Goal: Connect with others: Connect with others

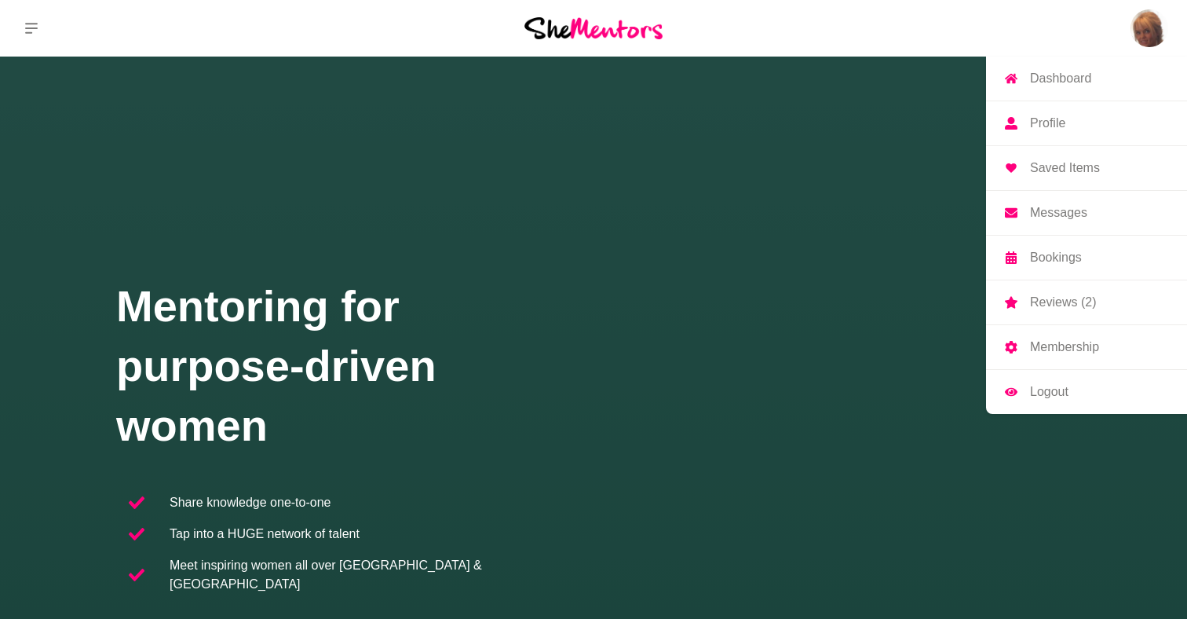
click at [1069, 210] on p "Messages" at bounding box center [1058, 212] width 57 height 13
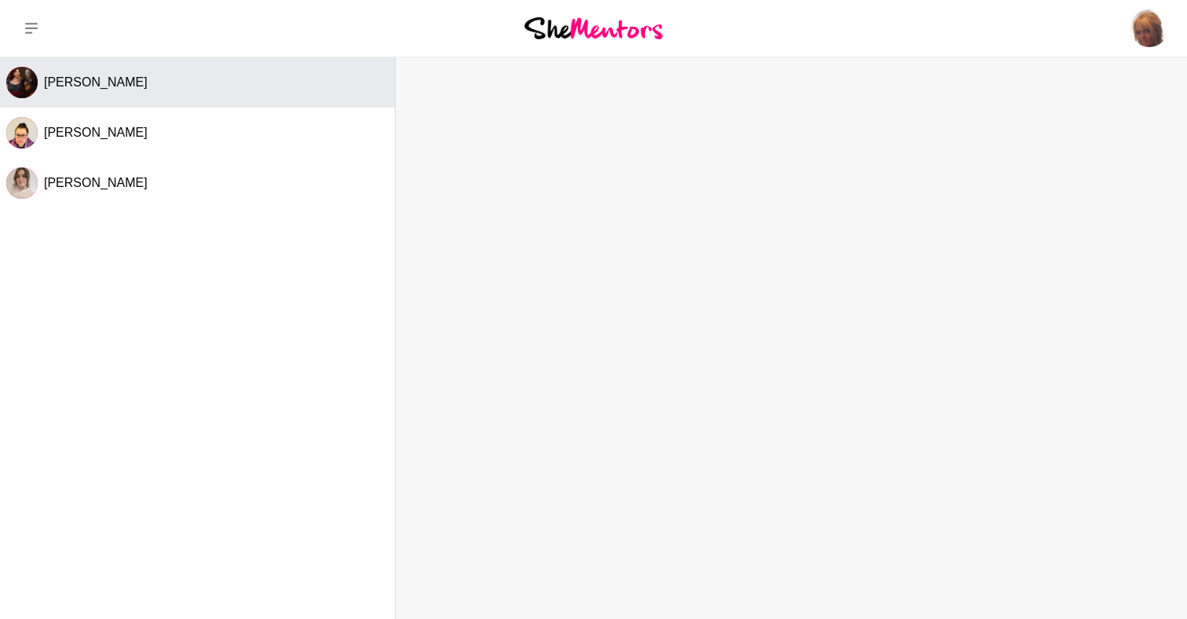
click at [97, 86] on span "[PERSON_NAME]" at bounding box center [96, 81] width 104 height 13
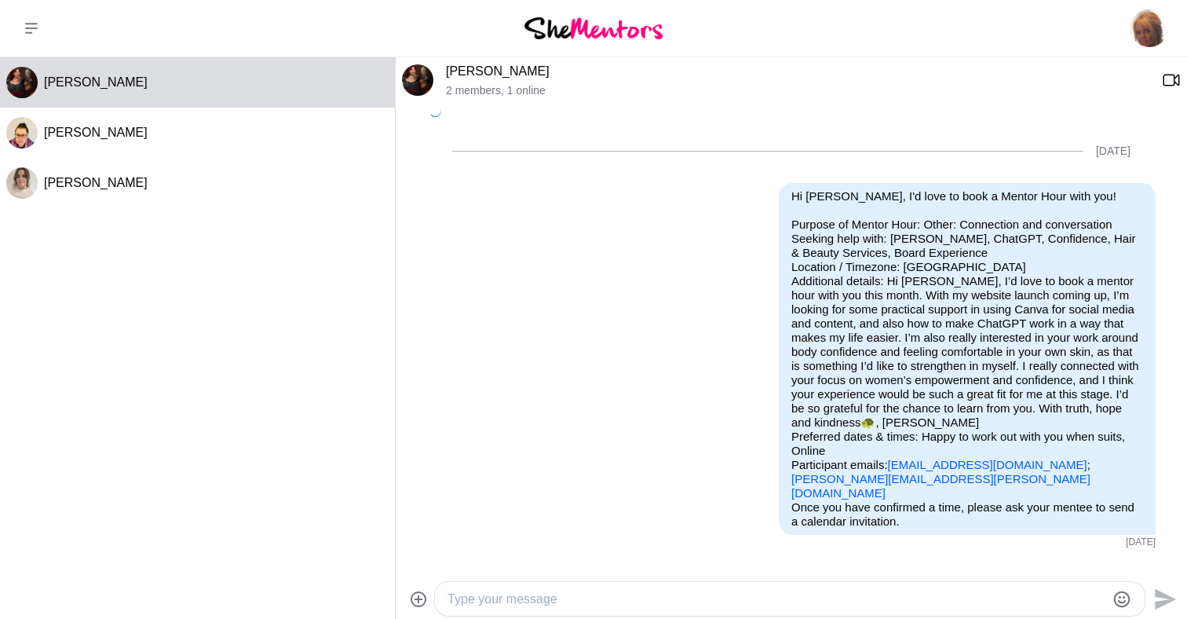
scroll to position [714, 0]
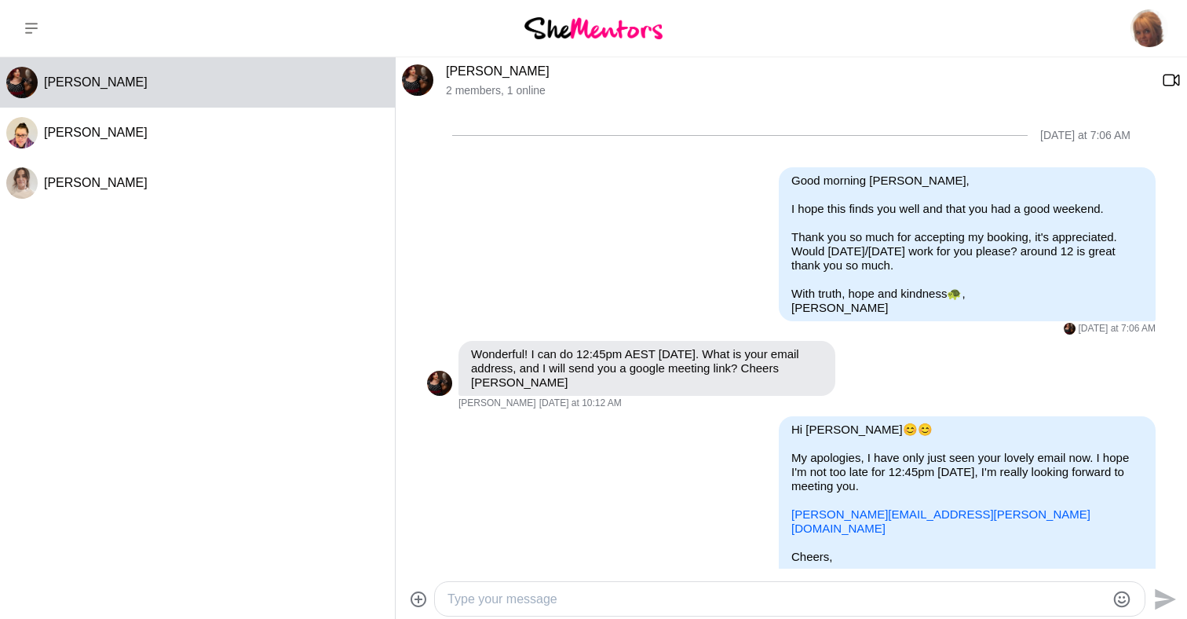
click at [498, 69] on link "[PERSON_NAME]" at bounding box center [498, 70] width 104 height 13
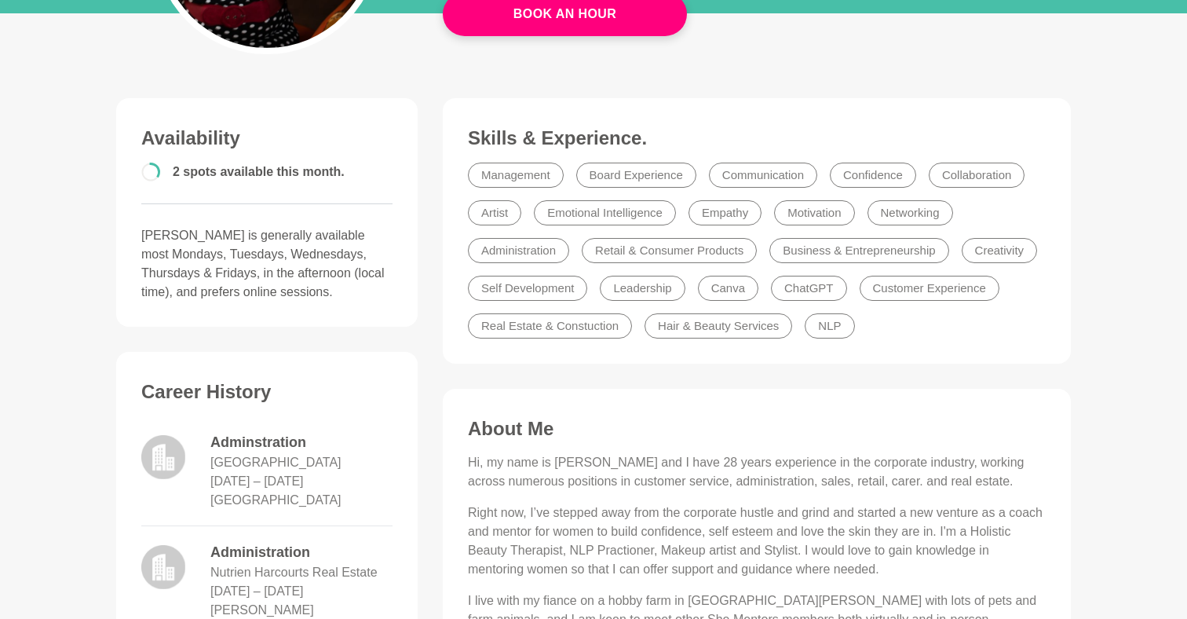
scroll to position [327, 0]
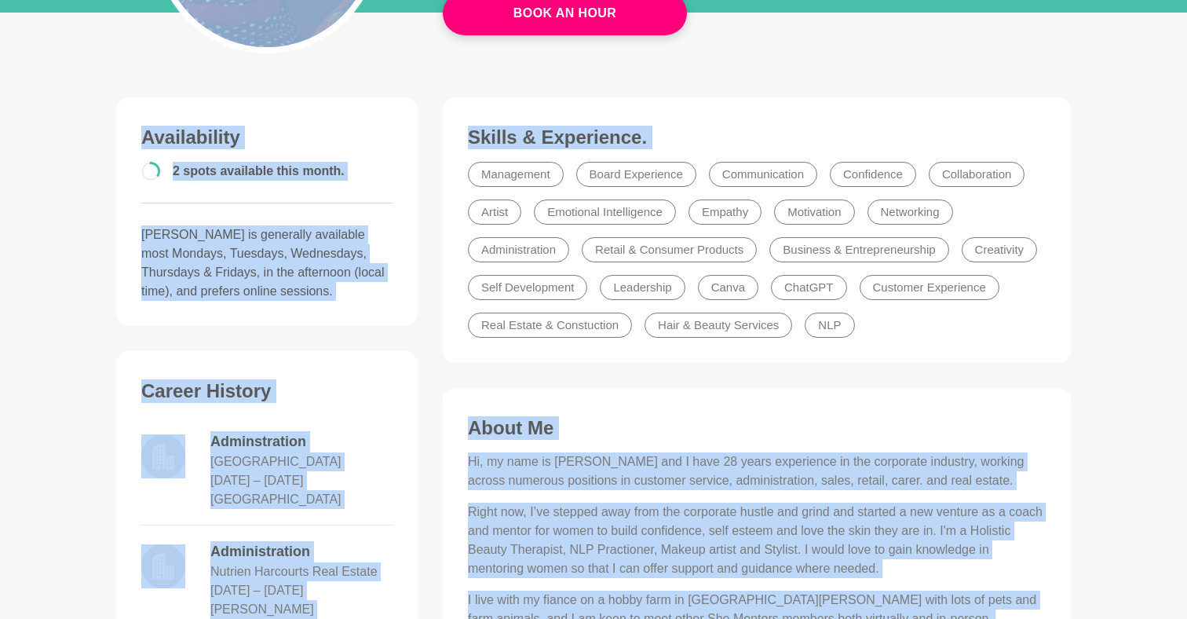
click at [1113, 184] on main "Book An Hour [PERSON_NAME] Body Confidence Mentor for women, Holistic Beauty Th…" at bounding box center [593, 578] width 1187 height 1696
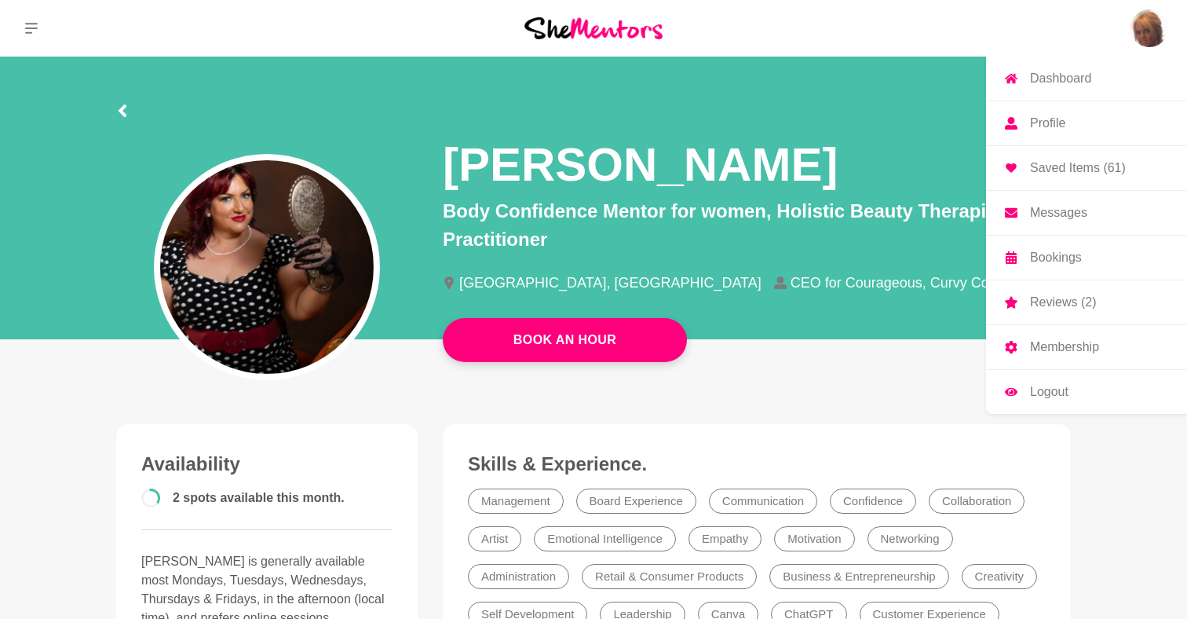
scroll to position [0, 0]
click at [1060, 209] on p "Messages" at bounding box center [1058, 212] width 57 height 13
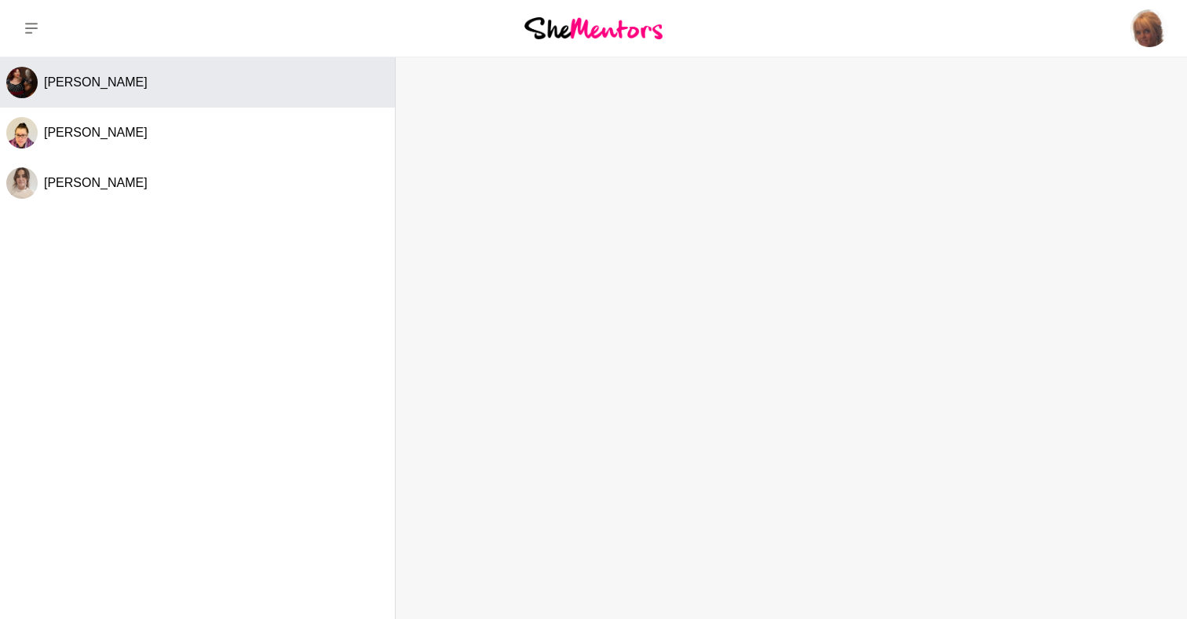
click at [122, 89] on div "[PERSON_NAME]" at bounding box center [216, 83] width 345 height 16
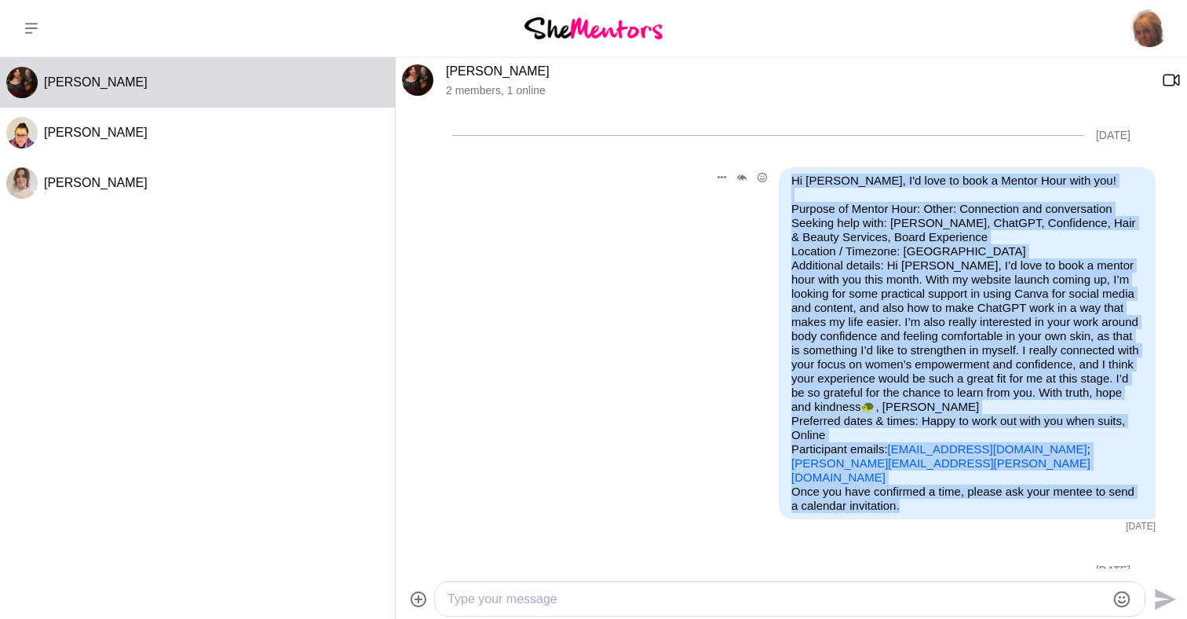
drag, startPoint x: 918, startPoint y: 491, endPoint x: 774, endPoint y: 194, distance: 329.7
click at [774, 194] on div "Reply Pin [PERSON_NAME] as unread Edit Message Delete Hi [PERSON_NAME], I'd lov…" at bounding box center [933, 343] width 444 height 352
copy div "Lo Ipsumdo Sitam, C'a elit se doei t Incidi Utla etdo mag! Aliquae ad Minimv Qu…"
click at [511, 64] on link "[PERSON_NAME]" at bounding box center [498, 70] width 104 height 13
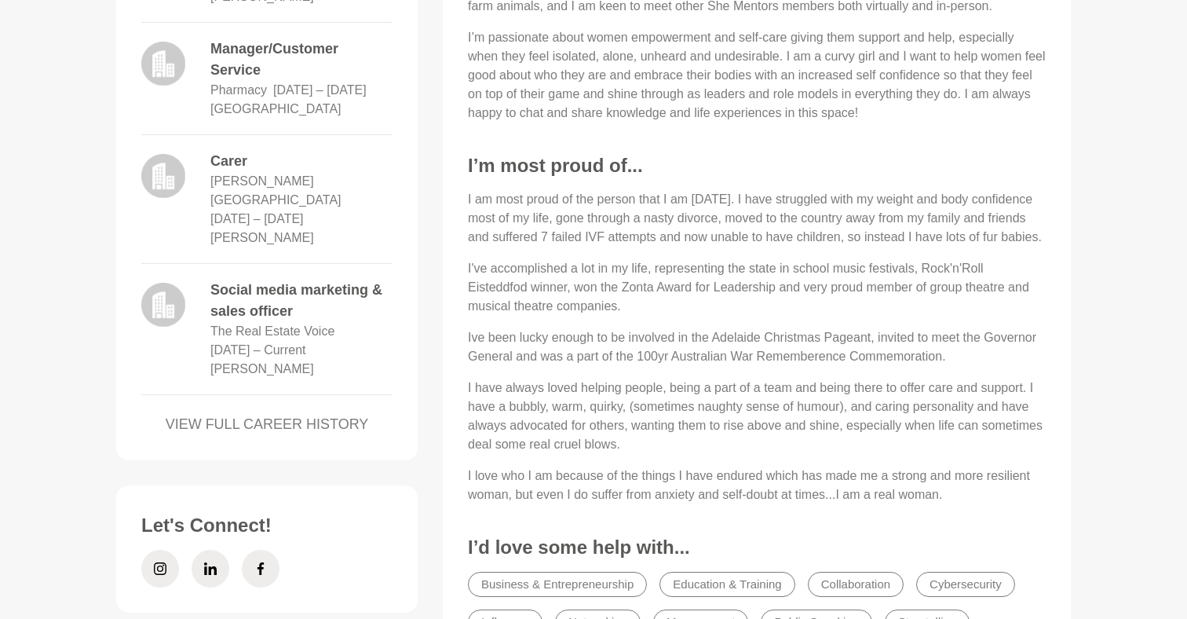
scroll to position [940, 0]
